Goal: Information Seeking & Learning: Find contact information

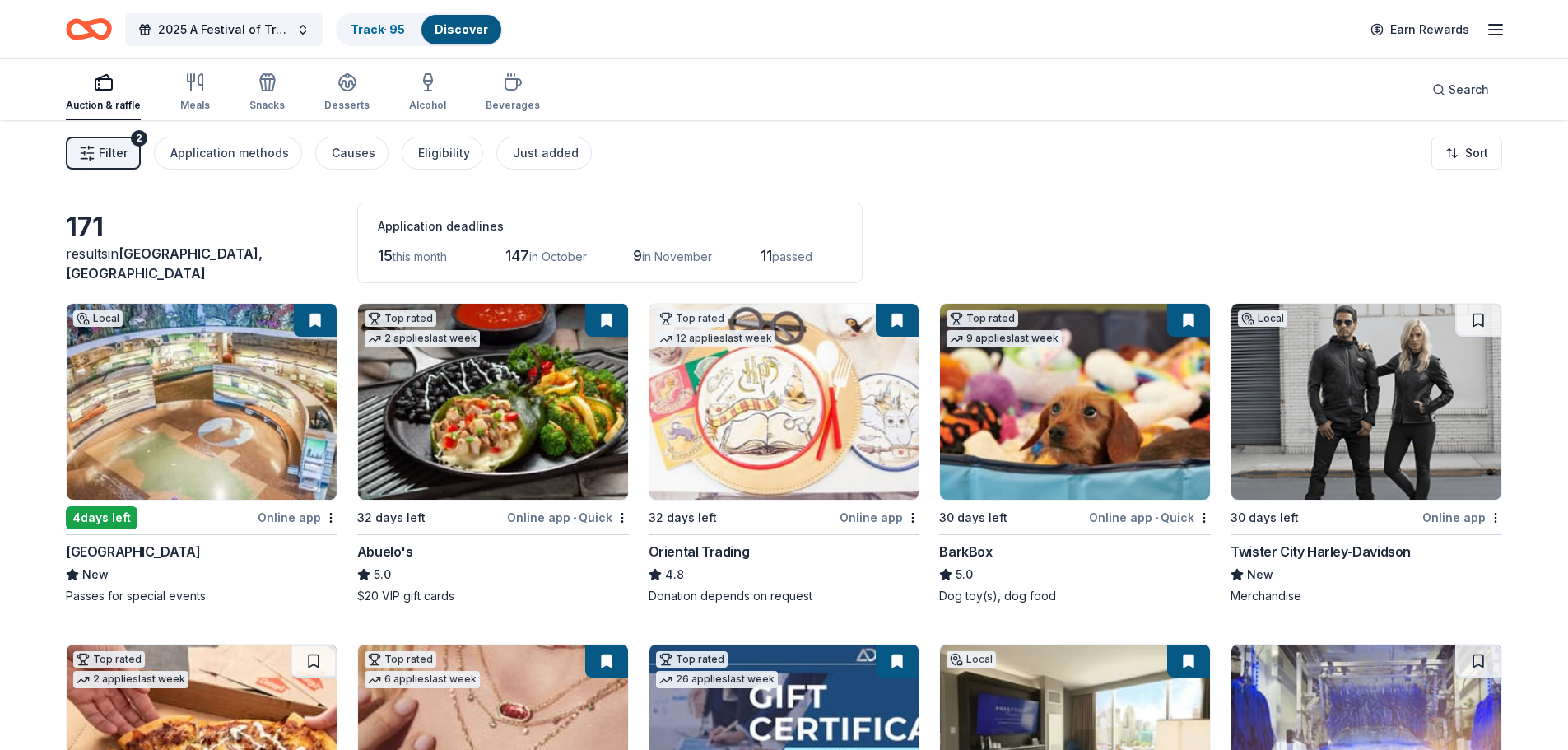
scroll to position [10222, 0]
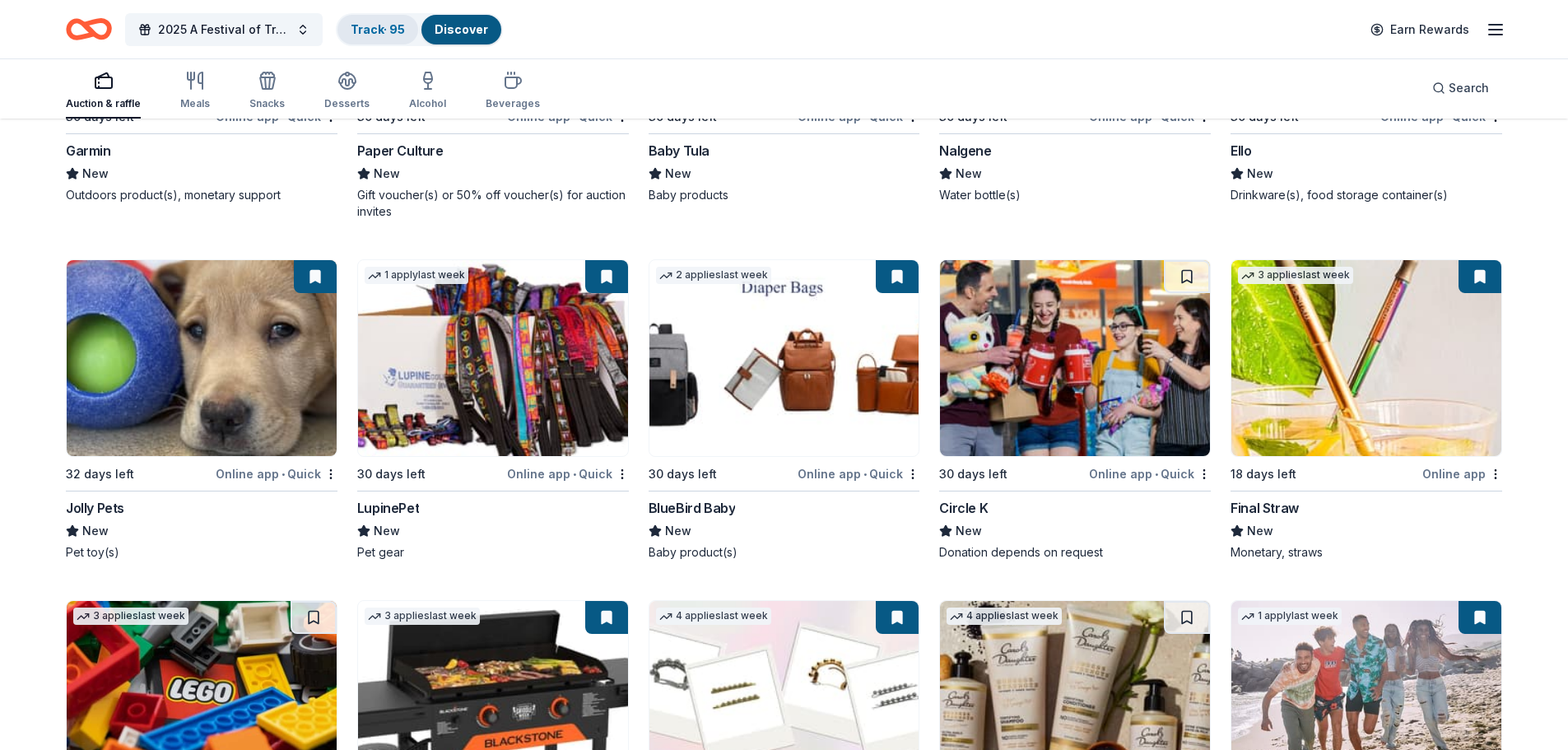
click at [377, 24] on link "Track · 95" at bounding box center [378, 29] width 55 height 14
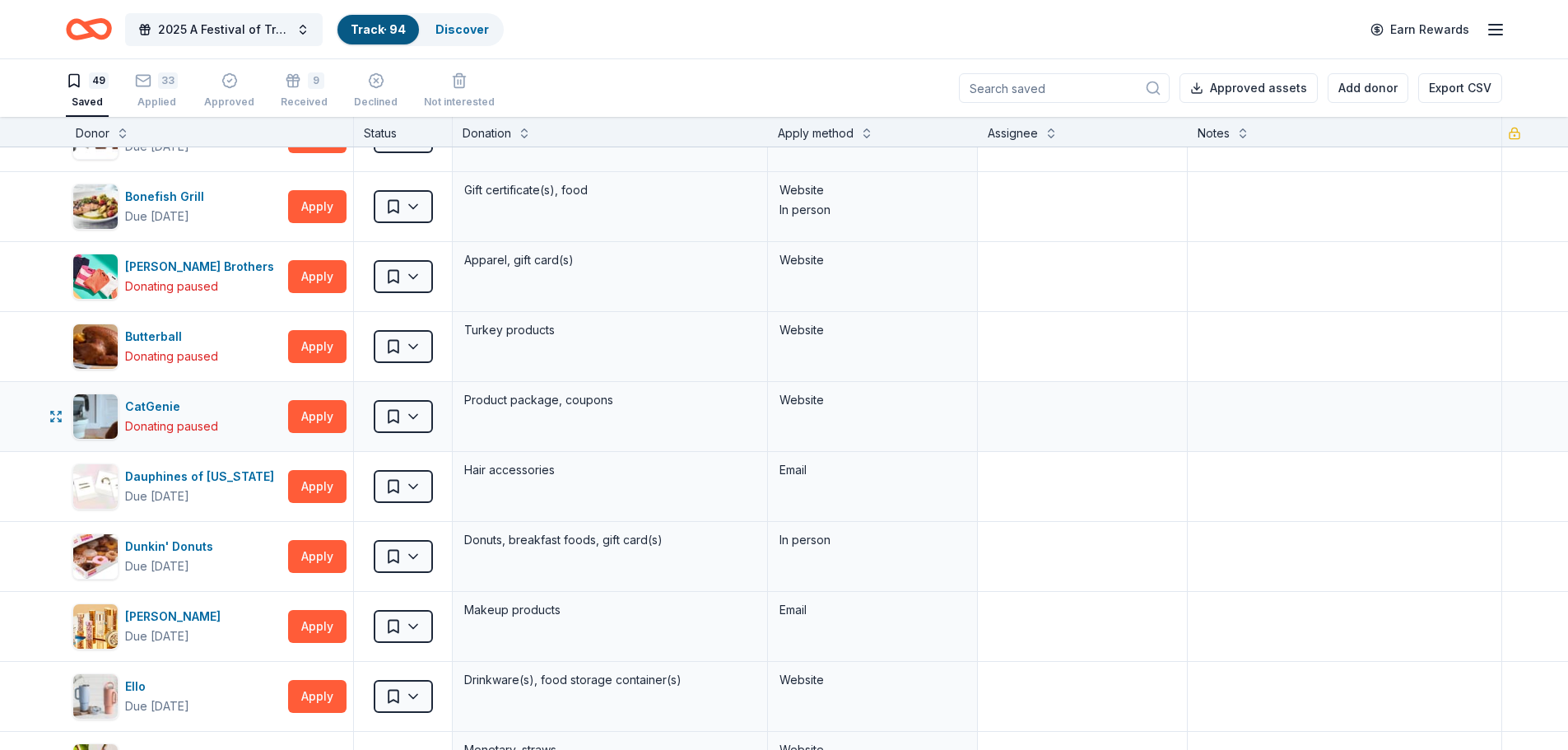
scroll to position [494, 0]
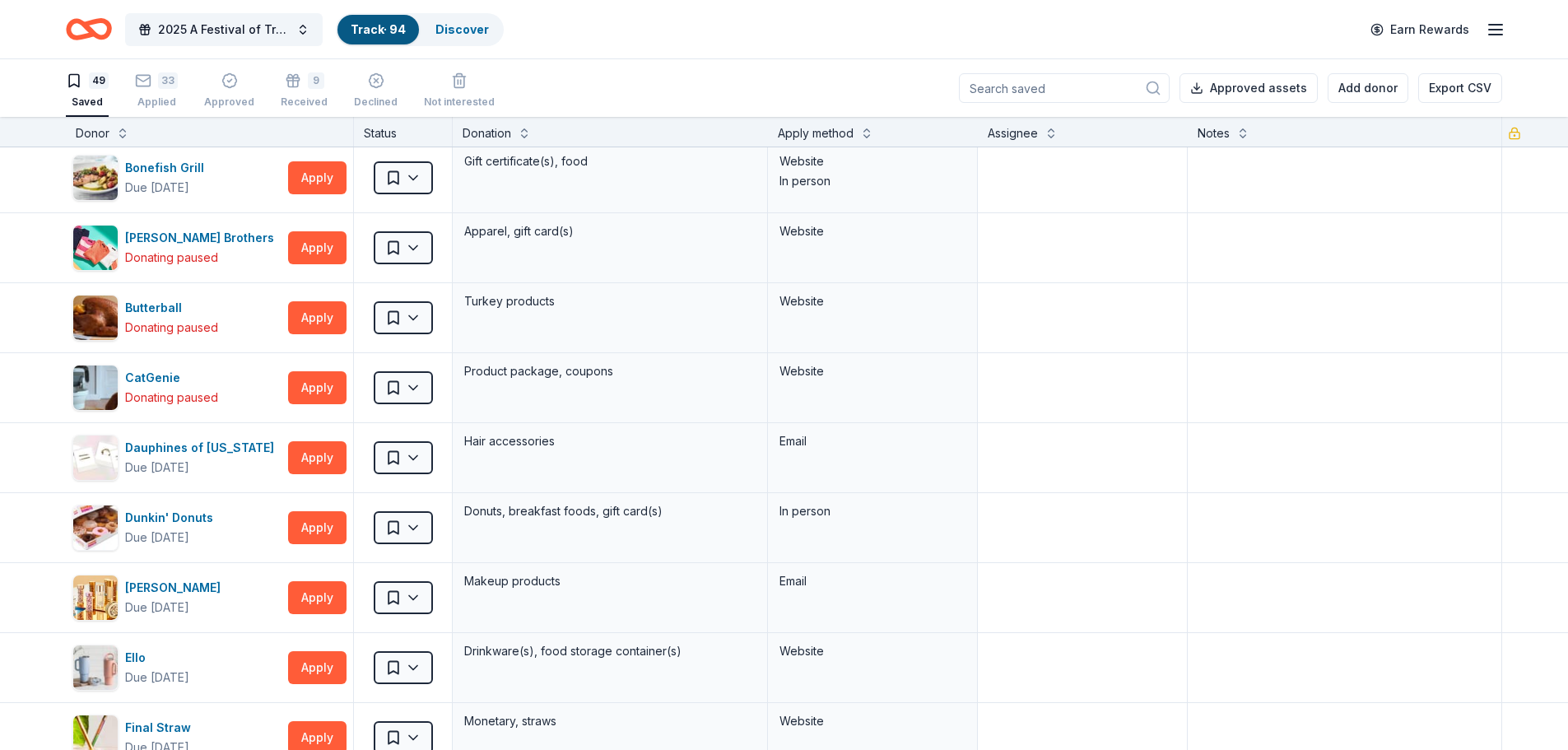
click at [93, 20] on icon "Home" at bounding box center [88, 29] width 46 height 39
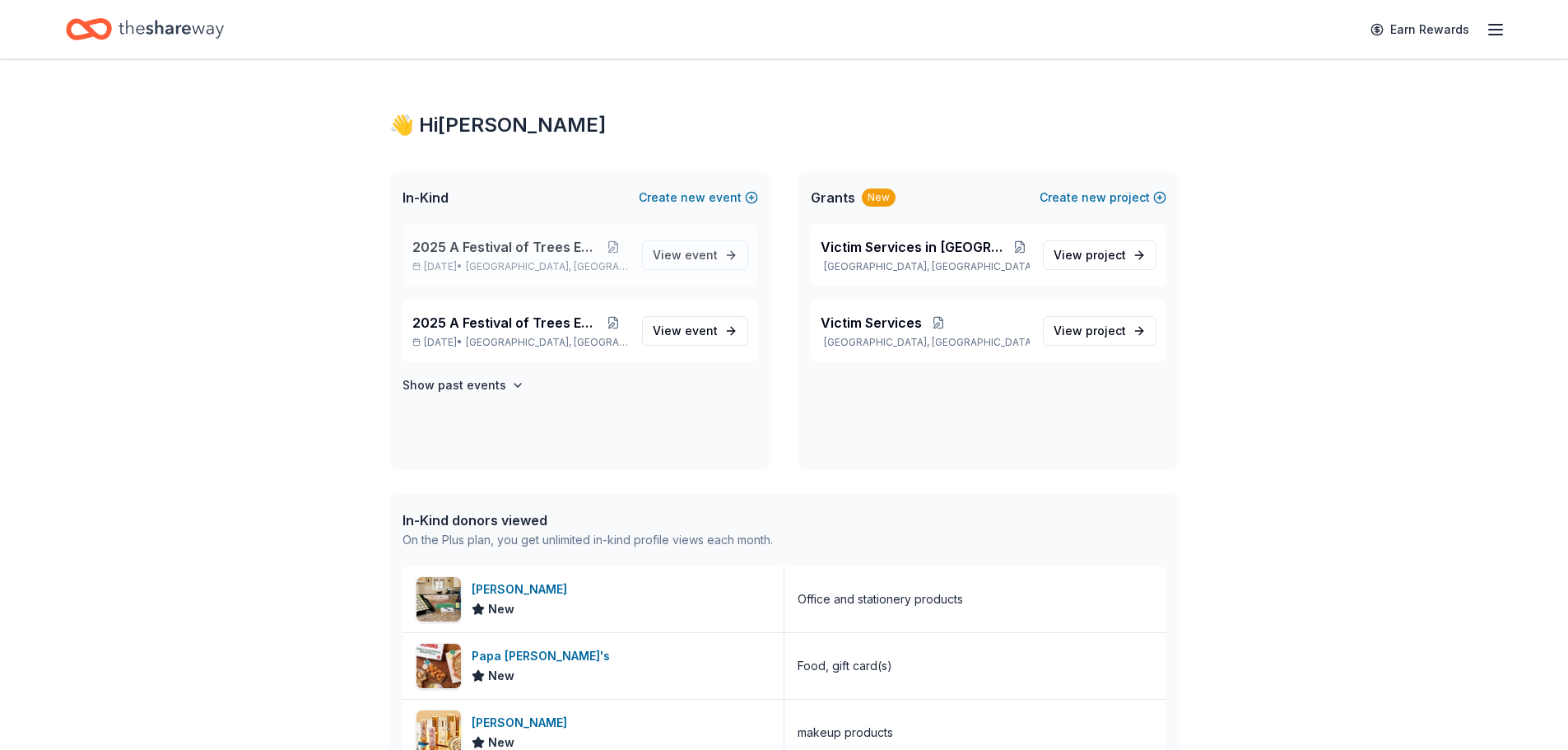
click at [539, 243] on span "2025 A Festival of Trees Event" at bounding box center [505, 247] width 185 height 19
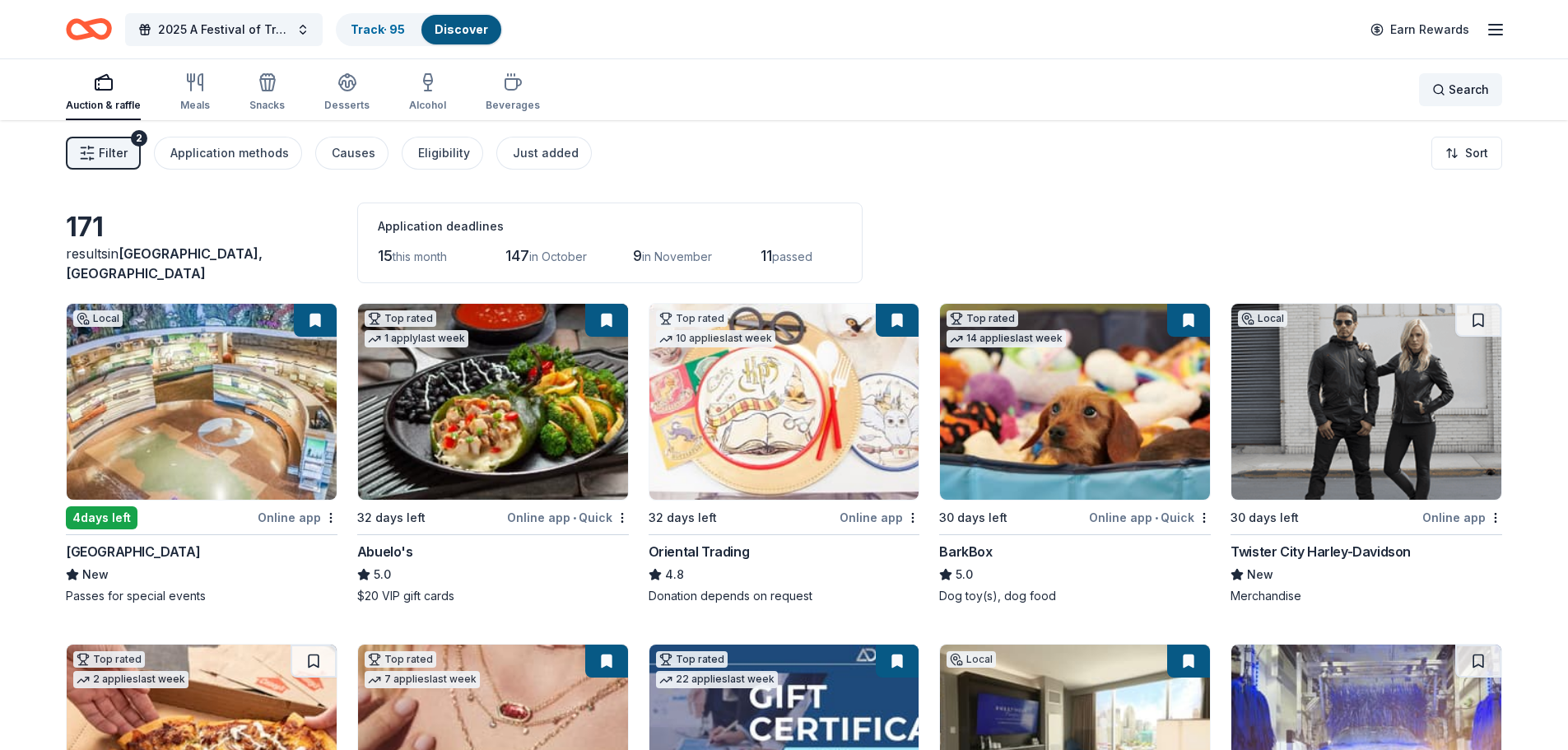
click at [1439, 86] on div "Search" at bounding box center [1459, 89] width 56 height 19
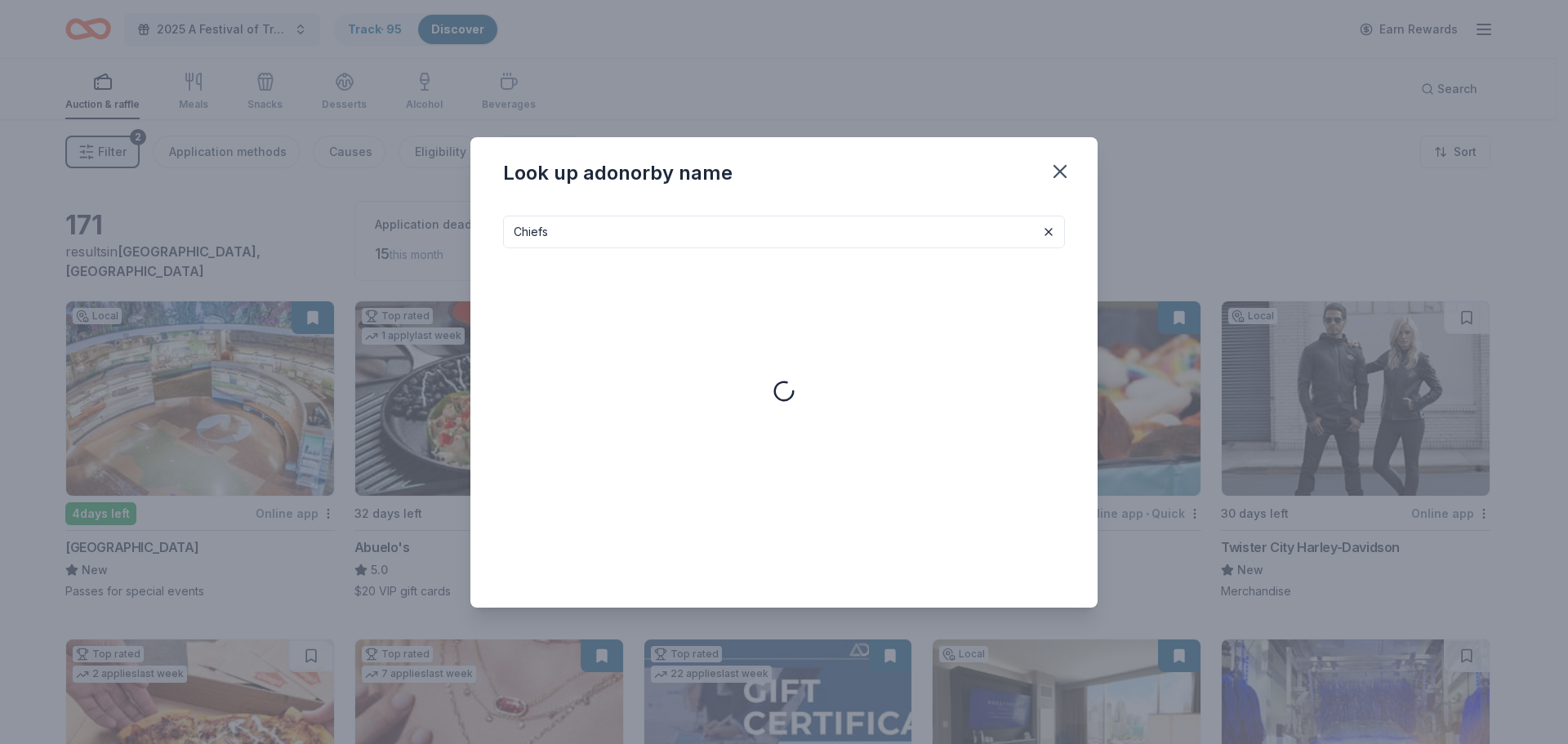
type input "Chiefs"
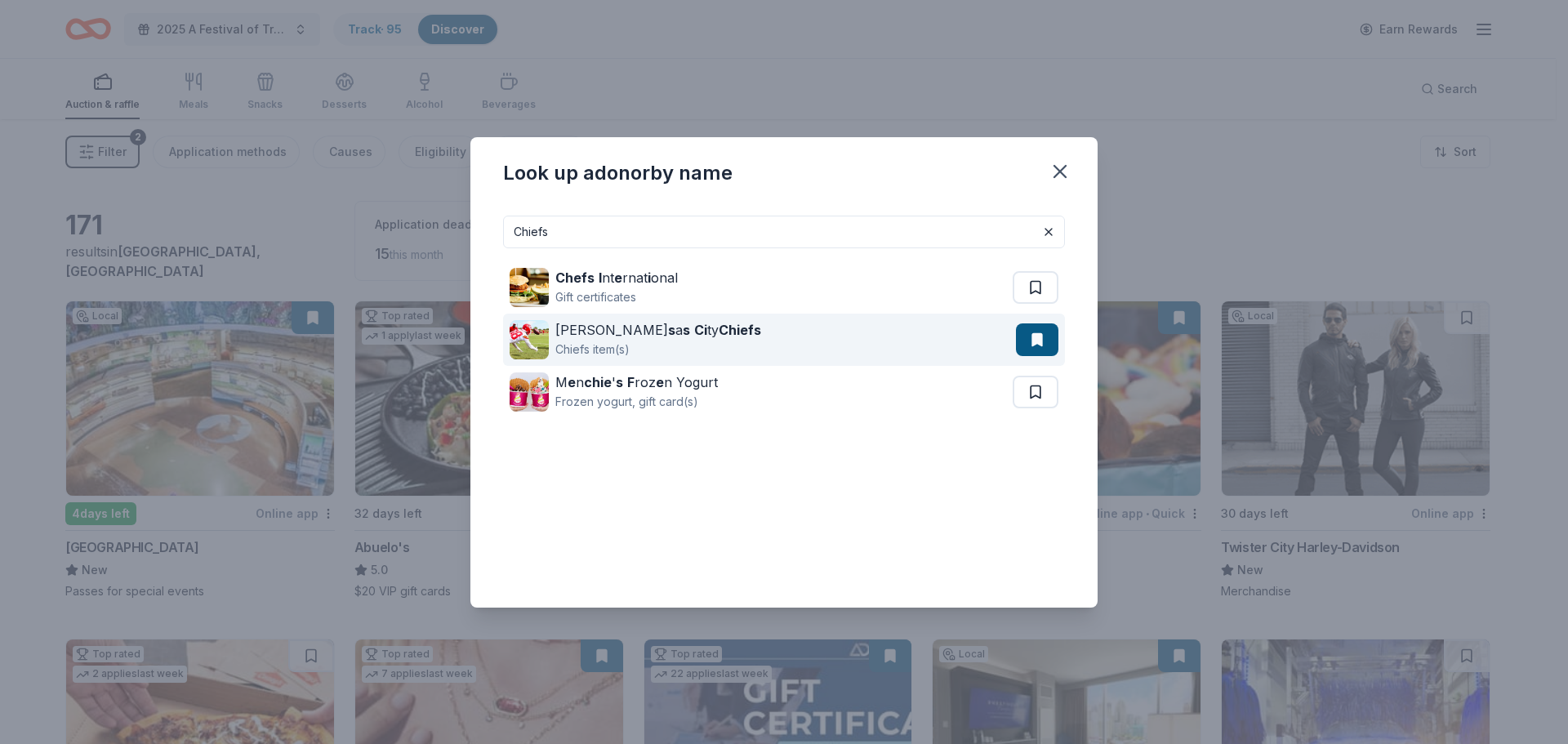
click at [621, 326] on div "[PERSON_NAME] s a s Ci ty Chiefs" at bounding box center [658, 329] width 205 height 19
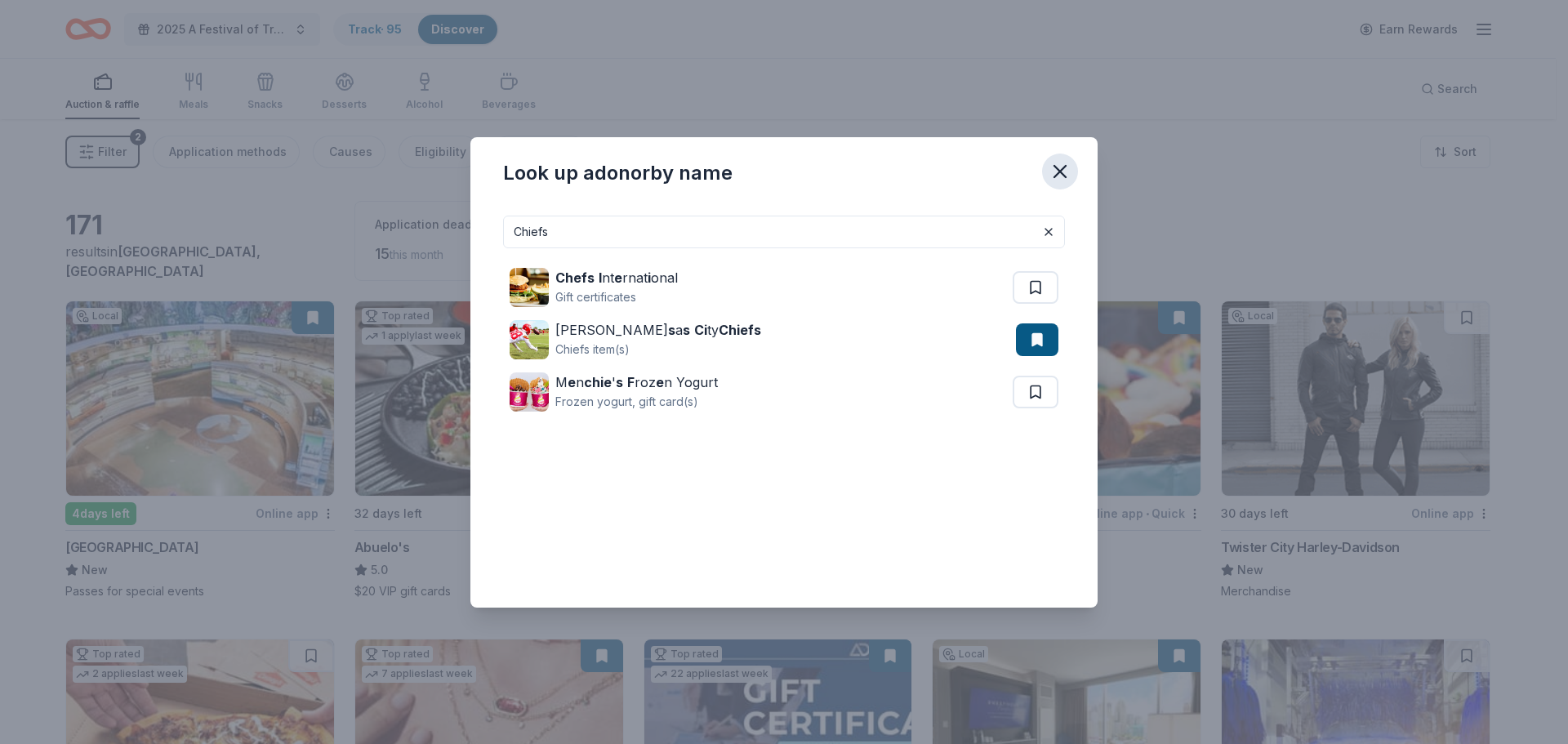
click at [1067, 170] on icon "button" at bounding box center [1060, 171] width 23 height 23
